Goal: Information Seeking & Learning: Understand process/instructions

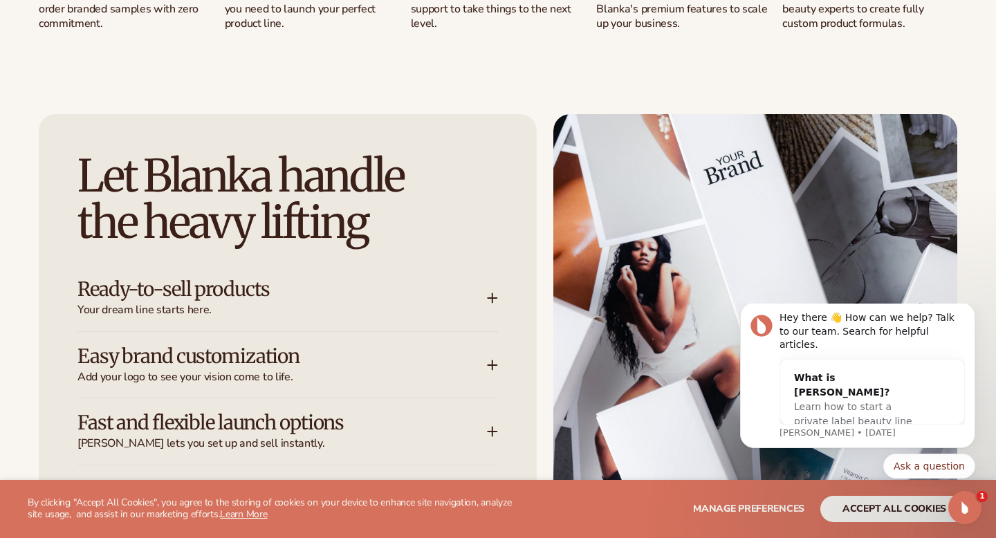
scroll to position [1680, 0]
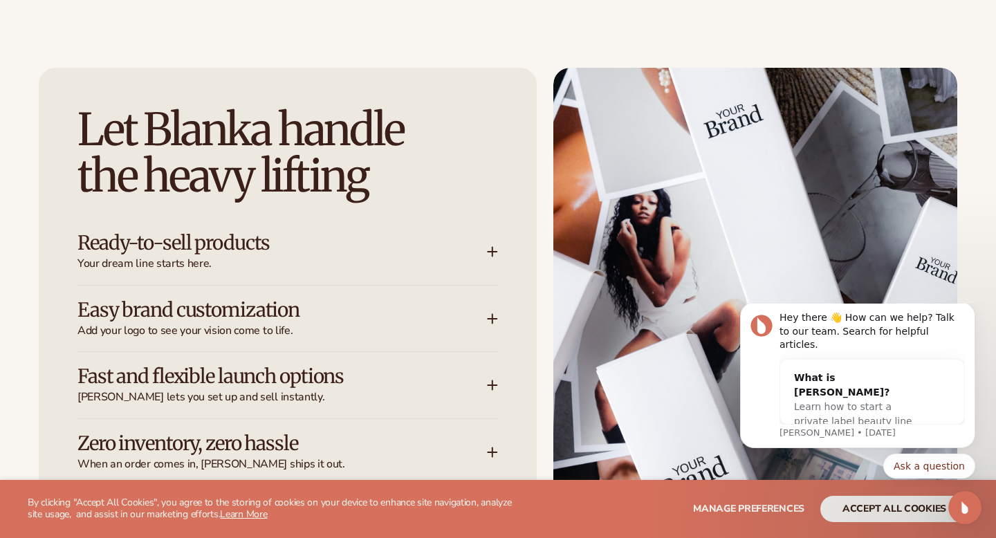
click at [198, 256] on span "Your dream line starts here." at bounding box center [281, 263] width 409 height 15
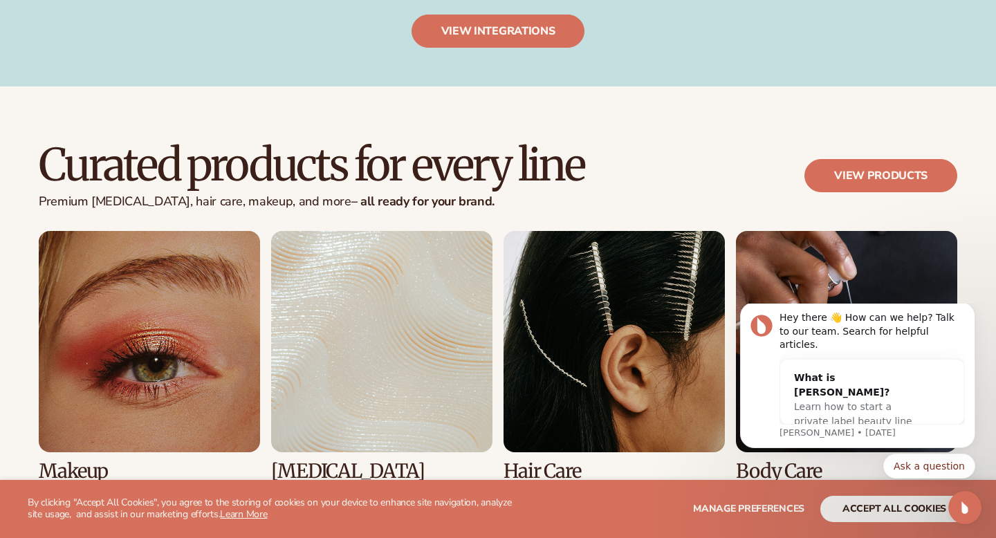
scroll to position [2692, 0]
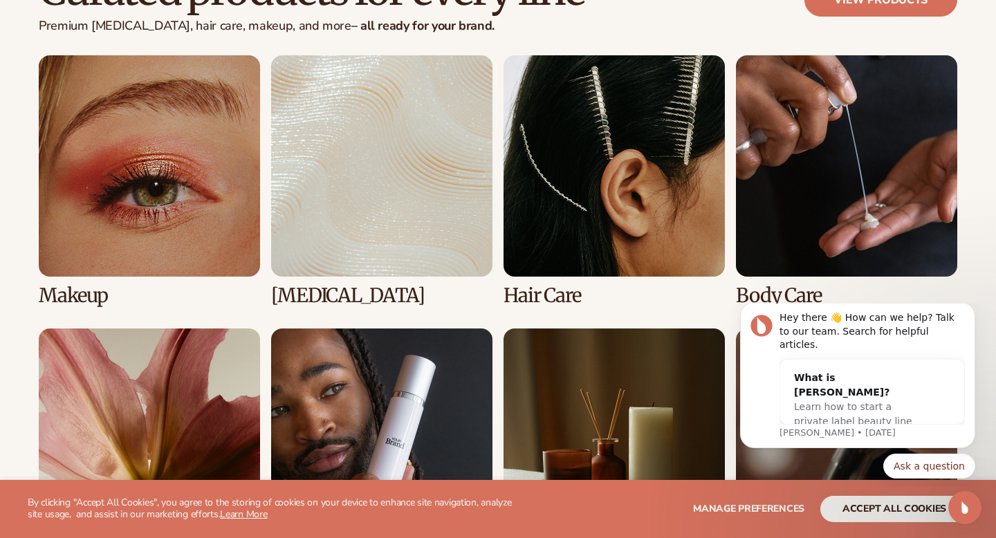
click at [198, 256] on link "1 / 8" at bounding box center [149, 180] width 221 height 251
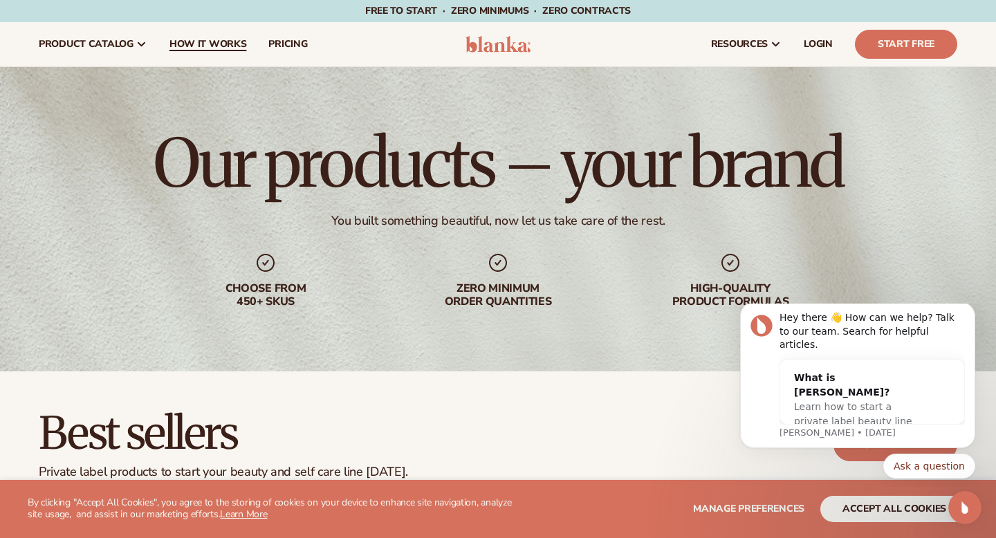
click at [225, 40] on span "How It Works" at bounding box center [207, 44] width 77 height 11
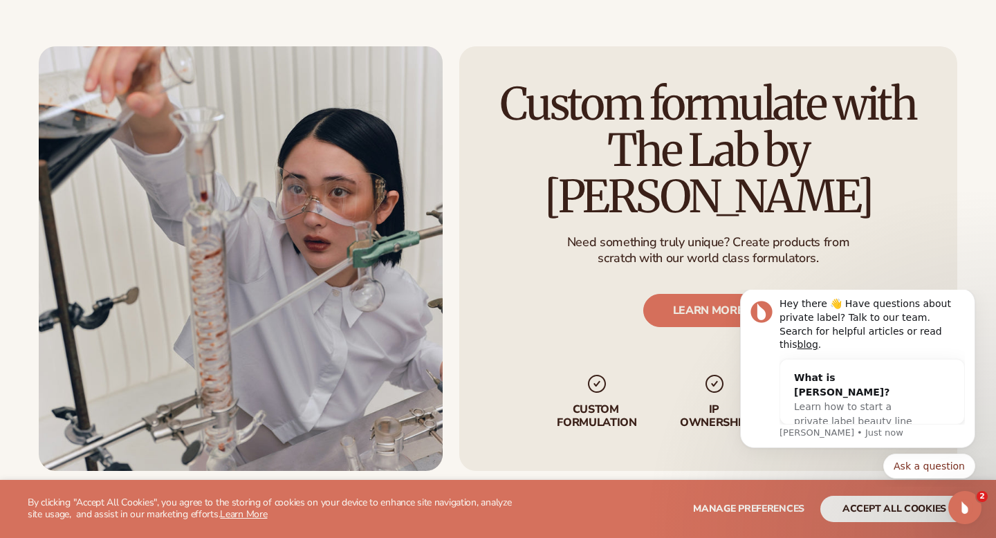
scroll to position [2385, 0]
